Goal: Communication & Community: Answer question/provide support

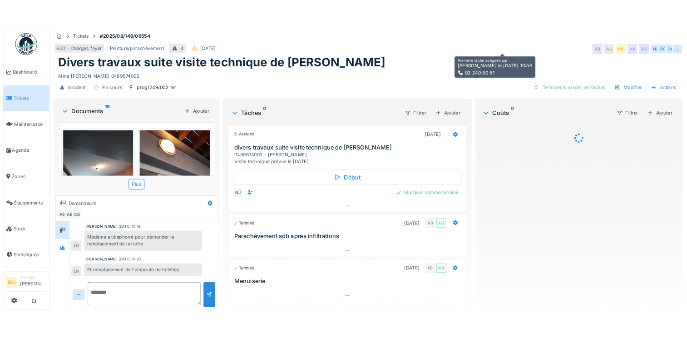
scroll to position [332, 0]
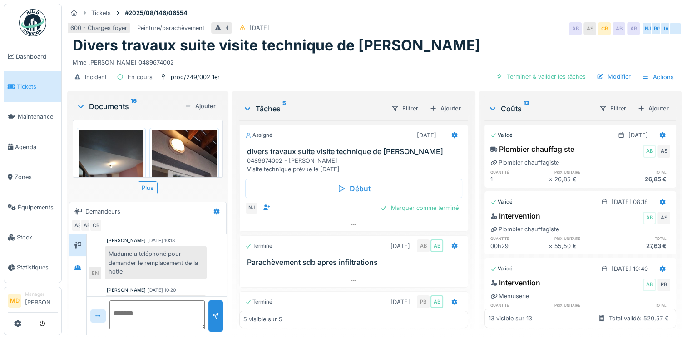
drag, startPoint x: 179, startPoint y: 63, endPoint x: 66, endPoint y: 62, distance: 113.0
click at [66, 62] on div "Tickets #2025/08/146/06554 600 - Charges foyer Peinture/parachèvement 4 25/08/2…" at bounding box center [374, 46] width 618 height 85
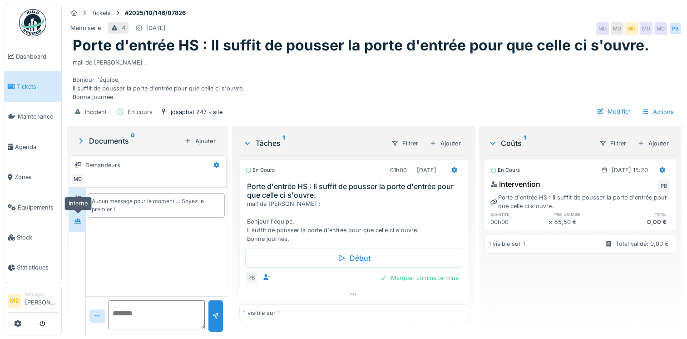
click at [73, 226] on div at bounding box center [78, 220] width 14 height 15
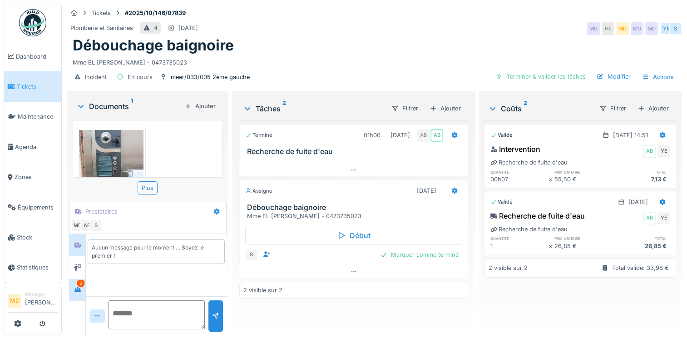
click at [79, 289] on icon at bounding box center [77, 289] width 6 height 5
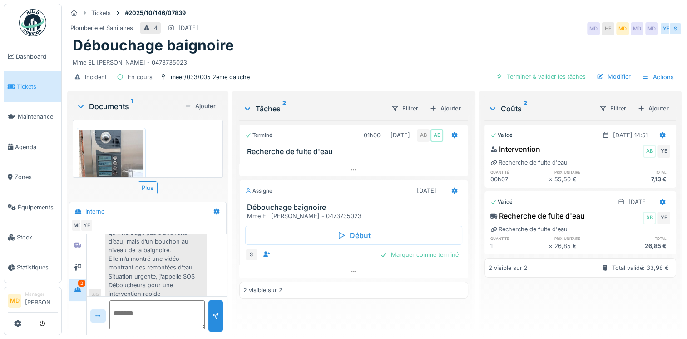
scroll to position [7, 0]
click at [84, 261] on div at bounding box center [78, 266] width 14 height 11
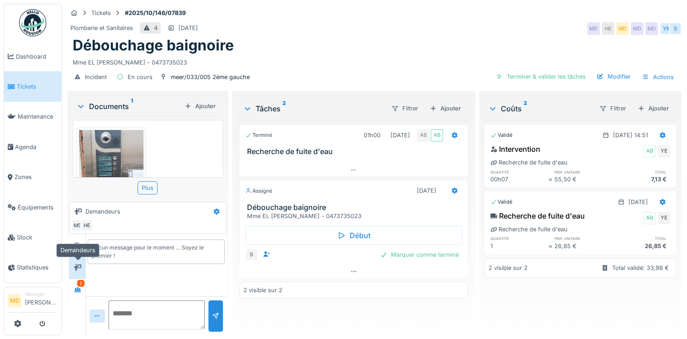
scroll to position [0, 0]
click at [82, 241] on div at bounding box center [78, 244] width 14 height 11
click at [81, 286] on icon at bounding box center [77, 289] width 7 height 6
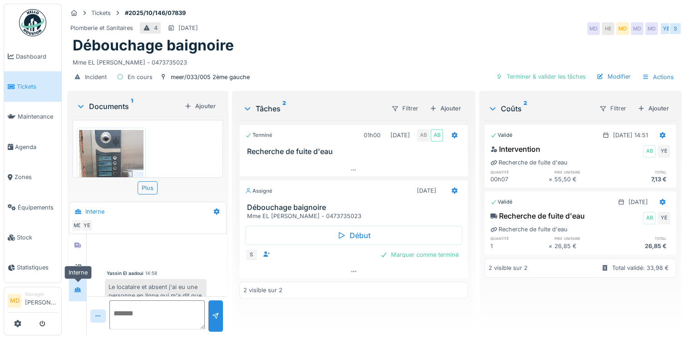
scroll to position [147, 0]
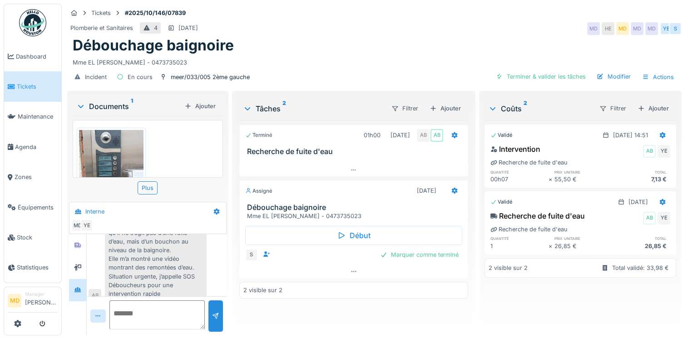
click at [142, 302] on textarea at bounding box center [156, 314] width 95 height 29
type textarea "*"
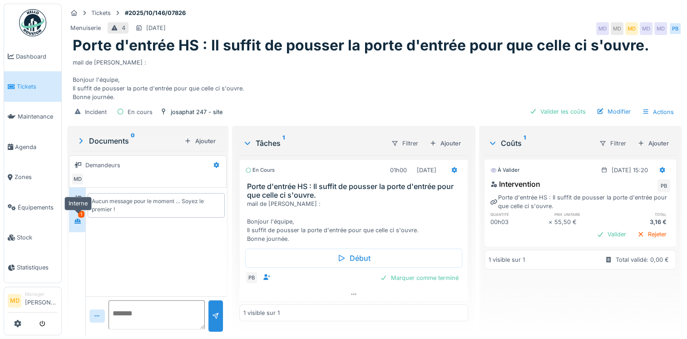
click at [74, 223] on div at bounding box center [77, 221] width 7 height 9
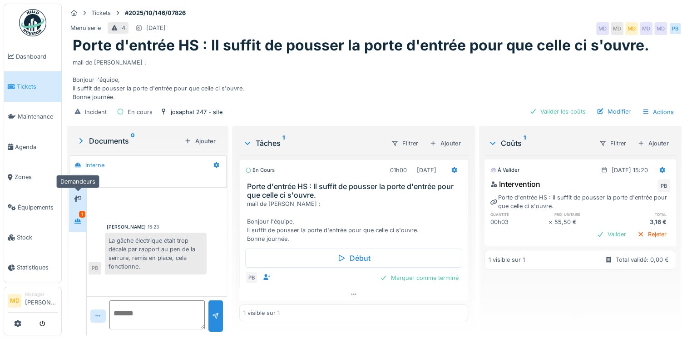
click at [82, 198] on div at bounding box center [78, 198] width 14 height 11
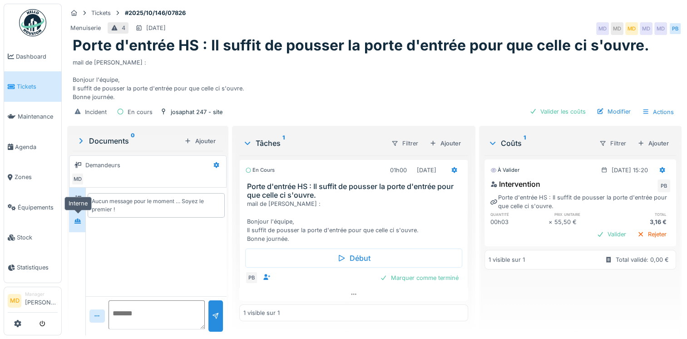
click at [83, 217] on div at bounding box center [78, 220] width 14 height 11
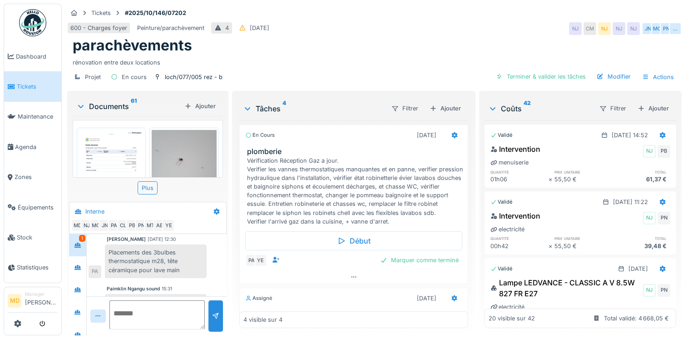
scroll to position [227, 0]
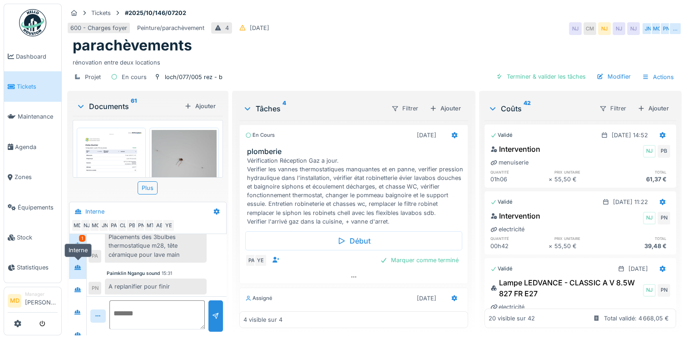
click at [76, 265] on icon at bounding box center [77, 267] width 6 height 5
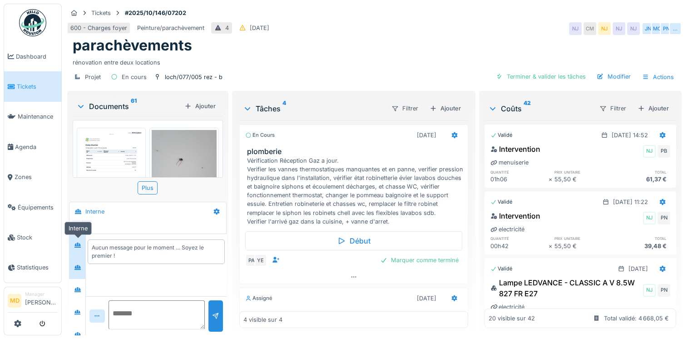
click at [79, 242] on icon at bounding box center [77, 245] width 7 height 6
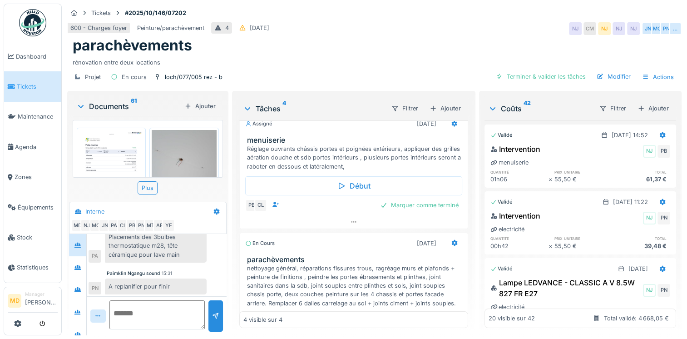
scroll to position [272, 0]
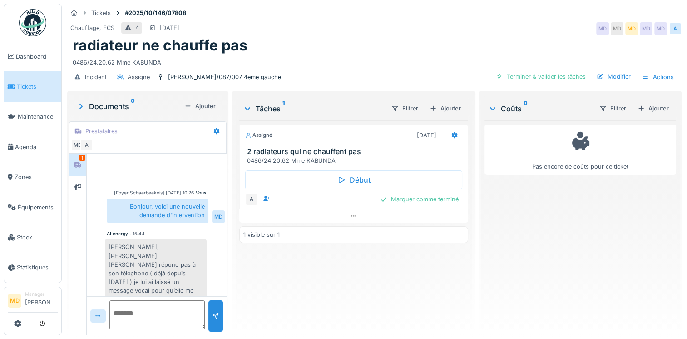
scroll to position [39, 0]
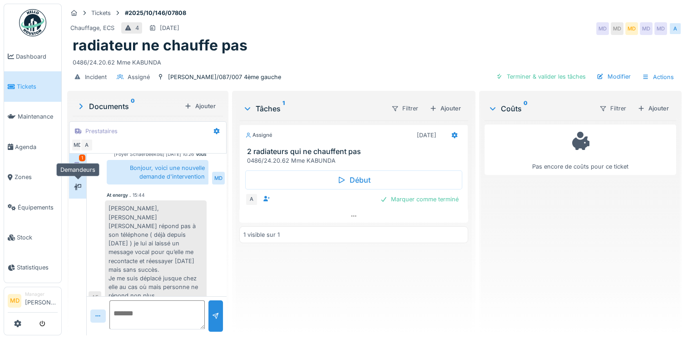
click at [82, 188] on div at bounding box center [78, 186] width 14 height 11
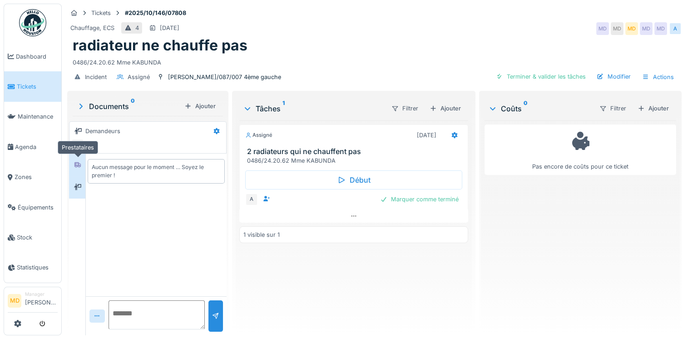
click at [81, 168] on div at bounding box center [78, 164] width 14 height 11
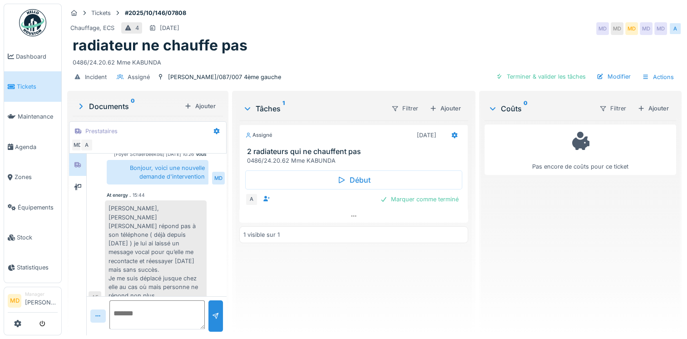
scroll to position [38, 0]
click at [128, 311] on textarea at bounding box center [156, 314] width 95 height 29
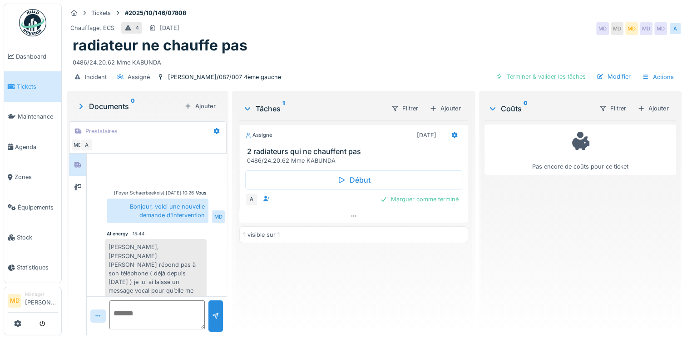
scroll to position [39, 0]
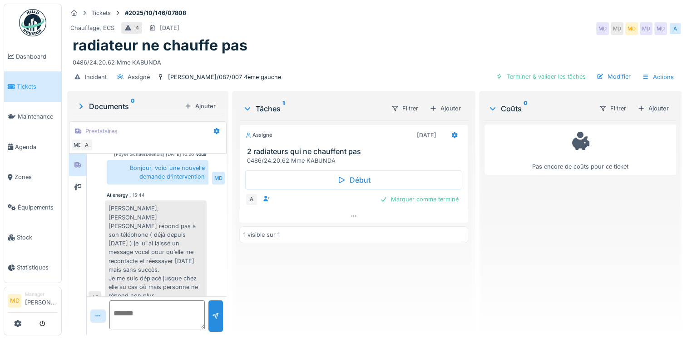
click at [154, 319] on textarea at bounding box center [156, 314] width 95 height 29
type textarea "*"
type textarea "**********"
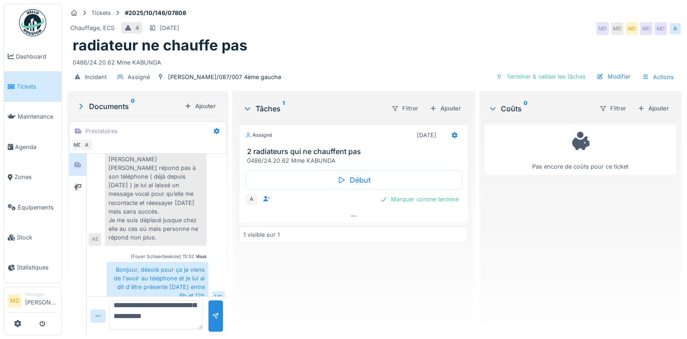
scroll to position [76, 0]
type textarea "**********"
